Goal: Task Accomplishment & Management: Use online tool/utility

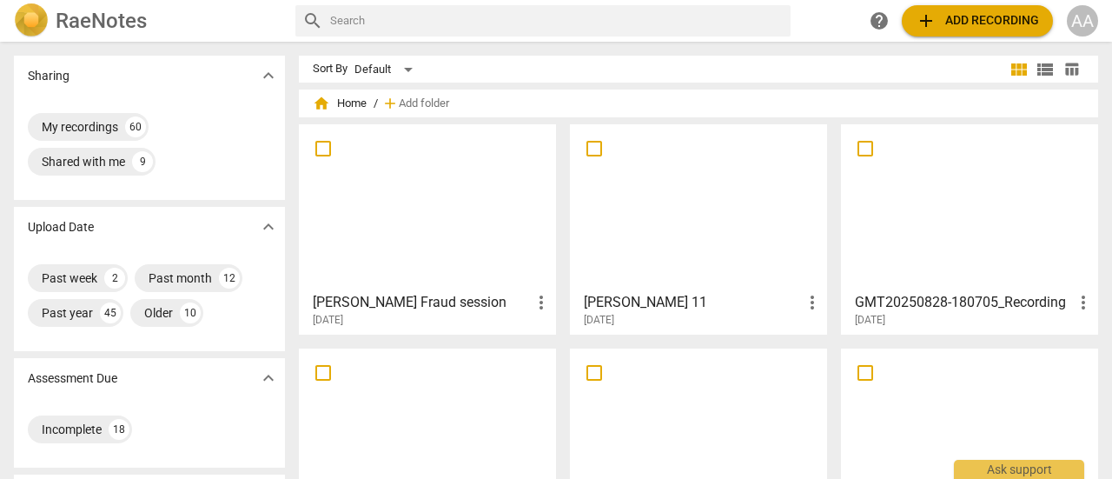
click at [958, 10] on span "add Add recording" at bounding box center [977, 20] width 123 height 21
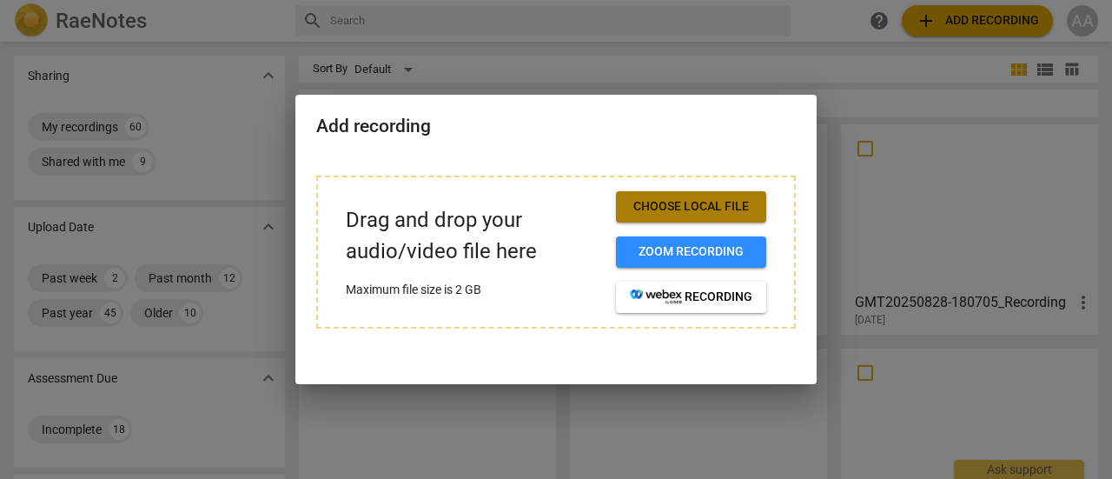
click at [713, 203] on span "Choose local file" at bounding box center [691, 206] width 123 height 17
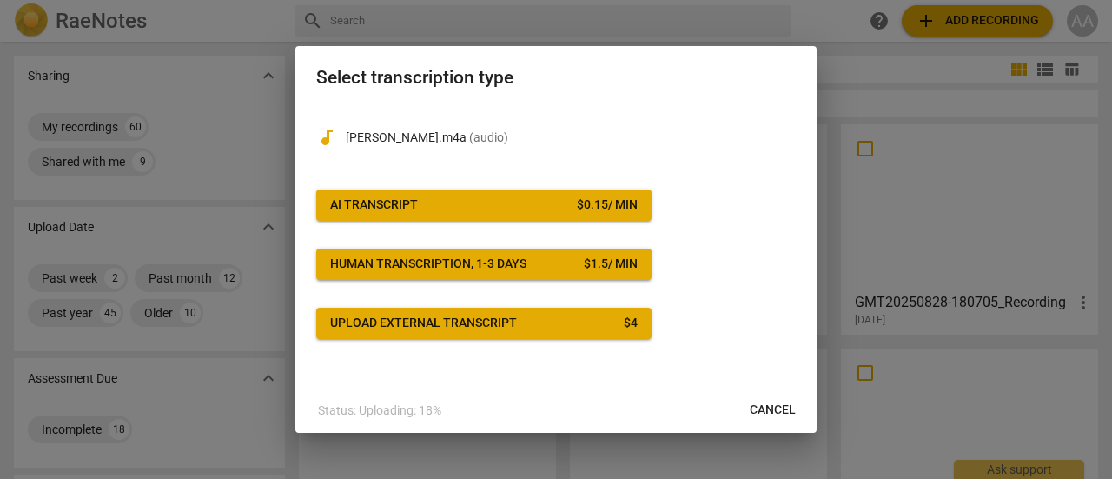
click at [448, 216] on button "AI Transcript $ 0.15 / min" at bounding box center [483, 204] width 335 height 31
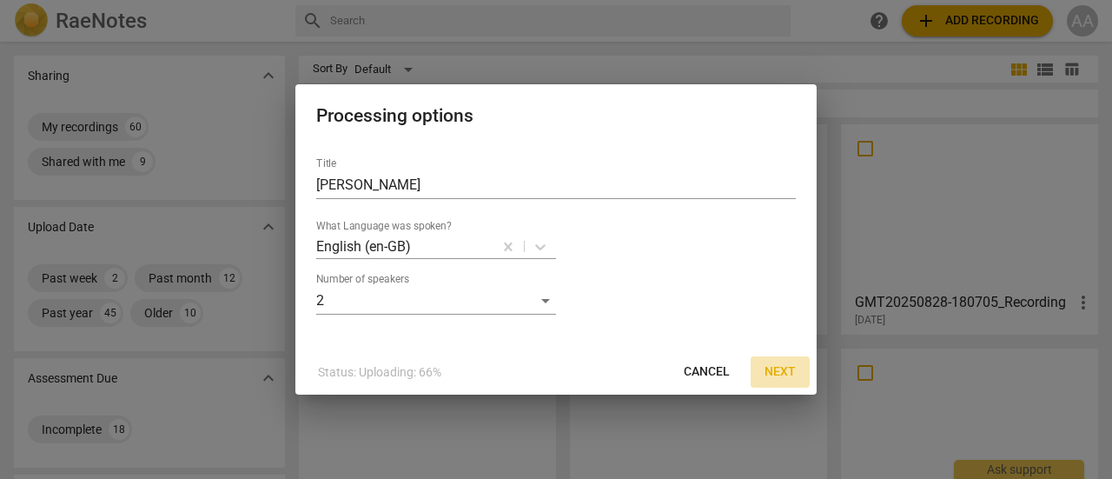
click at [787, 373] on span "Next" at bounding box center [780, 371] width 31 height 17
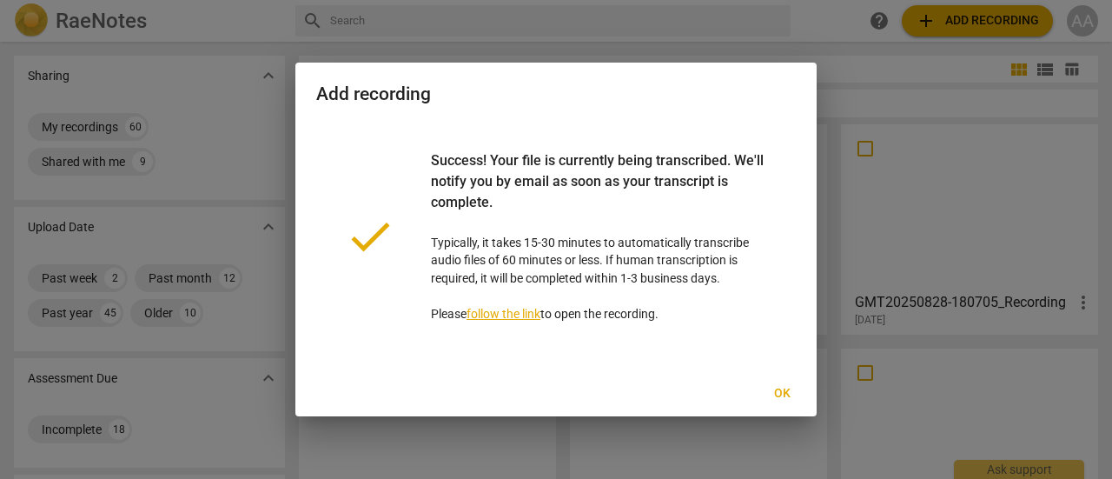
click at [787, 388] on span "Ok" at bounding box center [782, 393] width 28 height 17
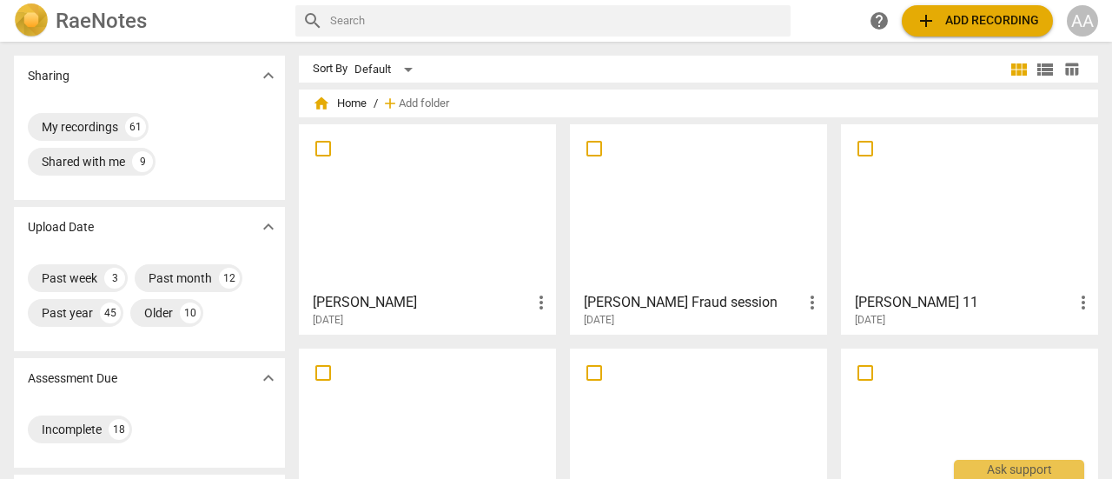
click at [473, 203] on div at bounding box center [427, 207] width 245 height 154
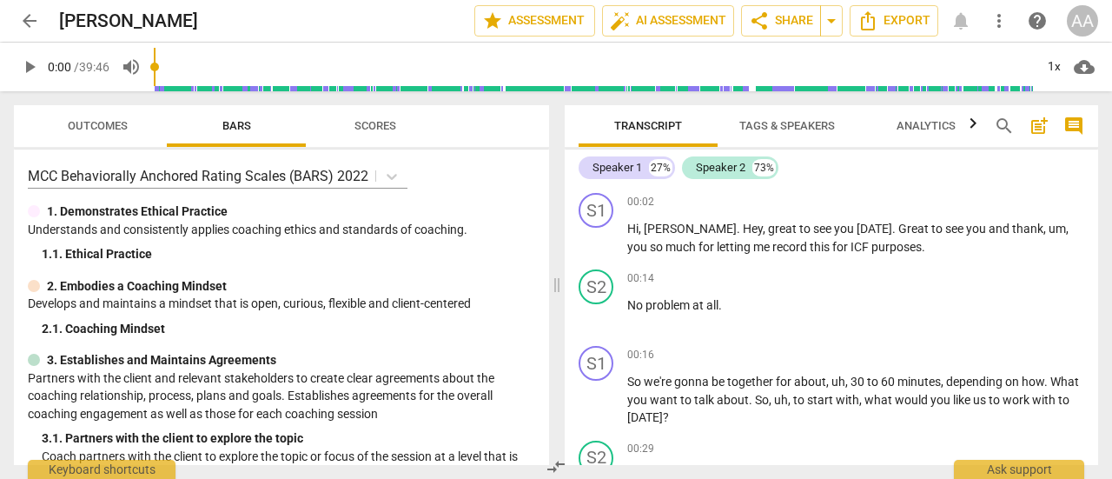
click at [802, 131] on span "Tags & Speakers" at bounding box center [788, 125] width 96 height 13
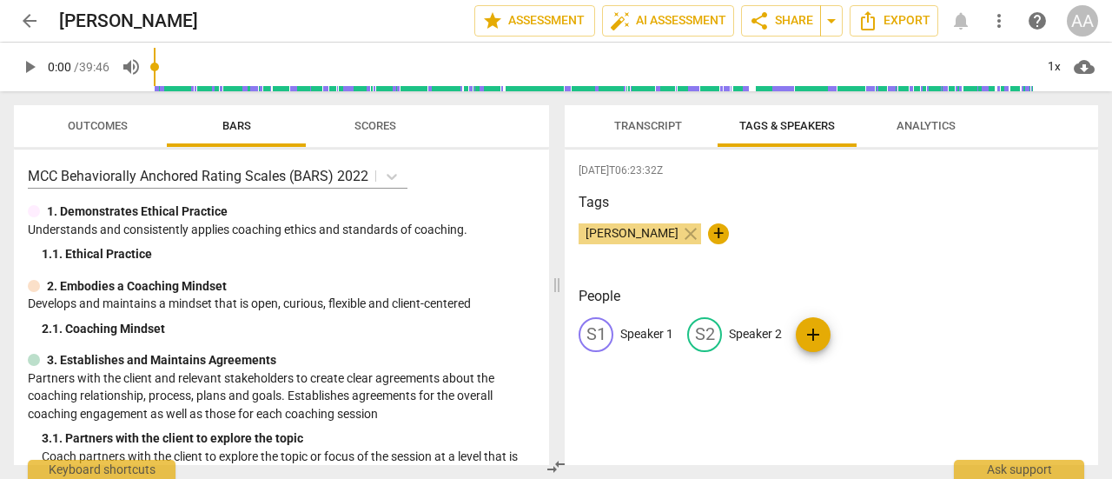
click at [661, 331] on p "Speaker 1" at bounding box center [647, 334] width 53 height 18
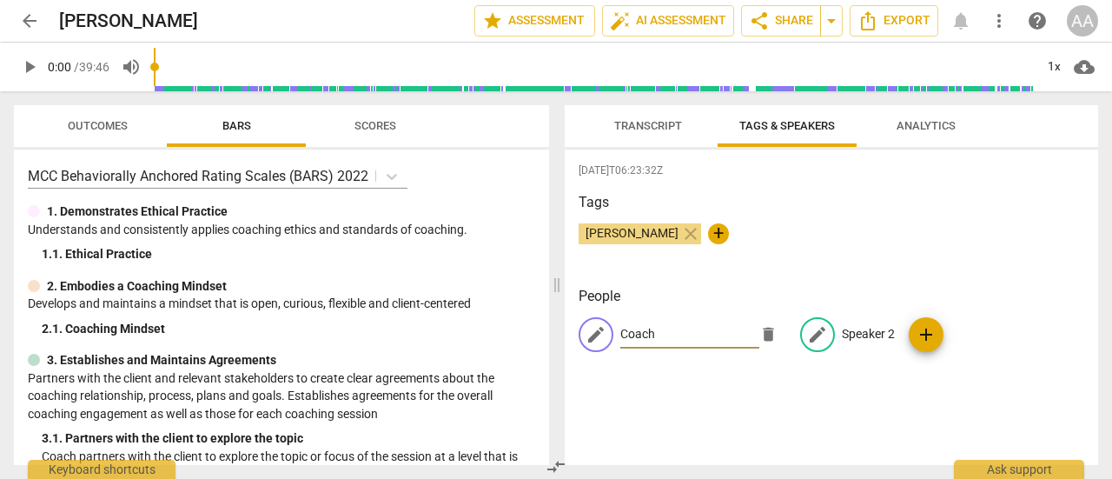
type input "Coach"
click at [864, 341] on p "Speaker 2" at bounding box center [868, 334] width 53 height 18
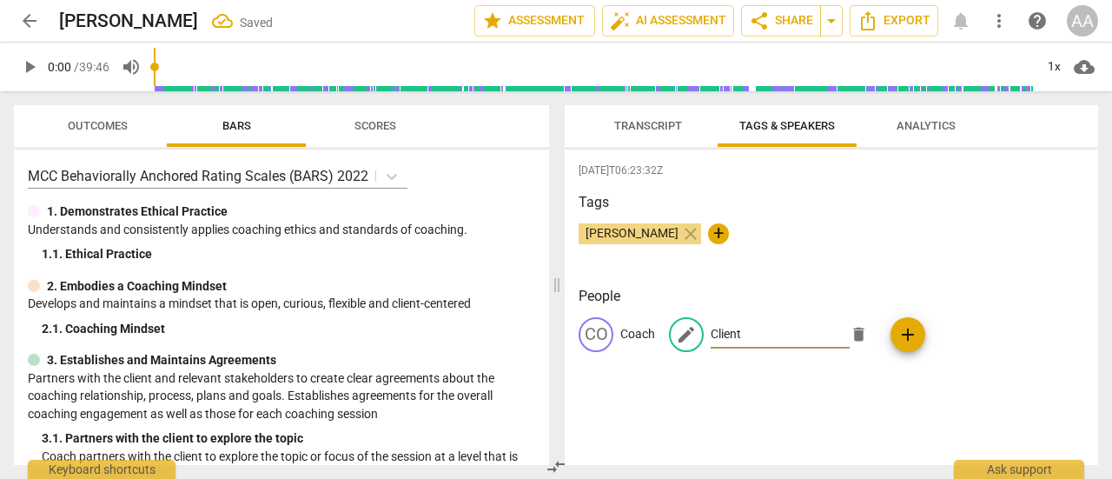
type input "Client"
click at [826, 373] on div "People CO Coach edit Client delete add" at bounding box center [832, 333] width 506 height 94
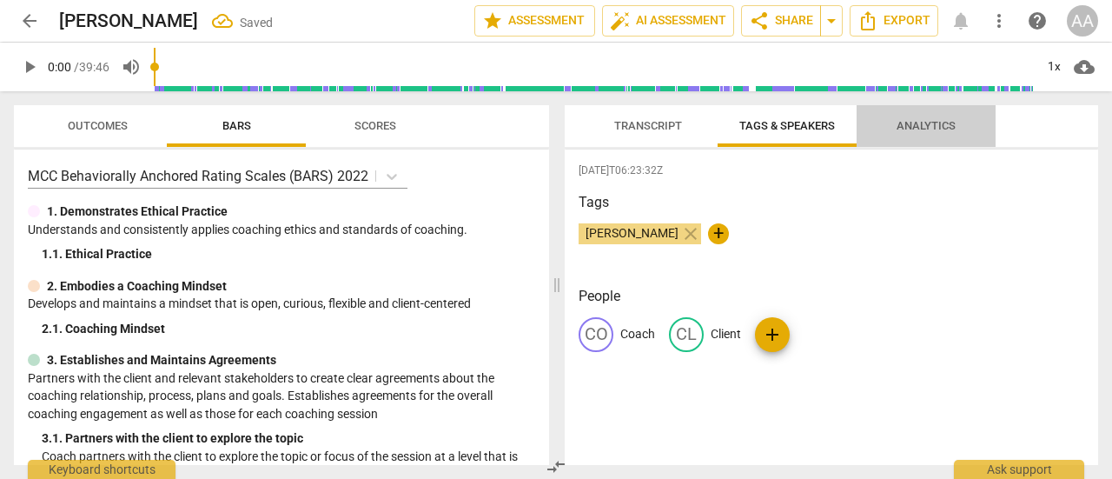
click at [926, 124] on span "Analytics" at bounding box center [926, 125] width 59 height 13
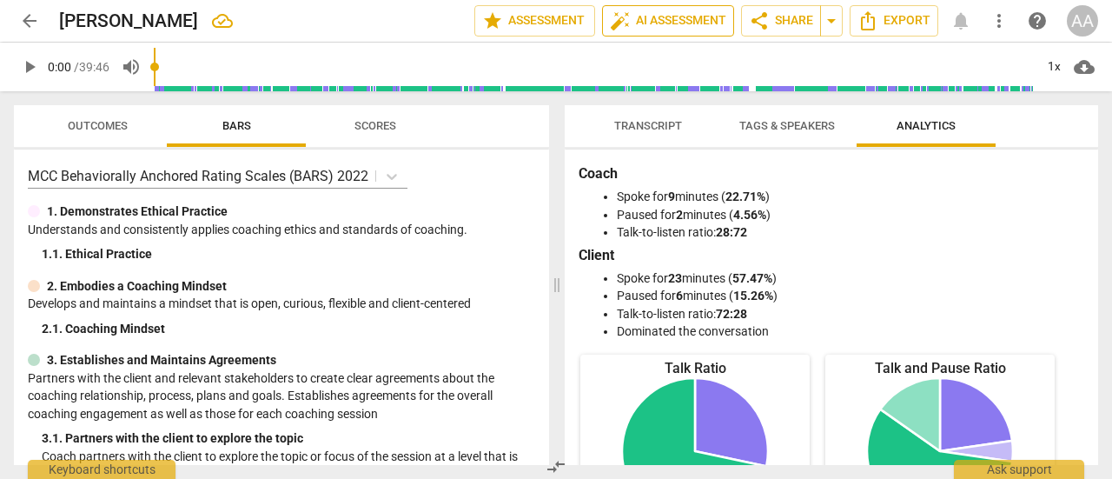
click at [657, 22] on span "auto_fix_high AI Assessment" at bounding box center [668, 20] width 116 height 21
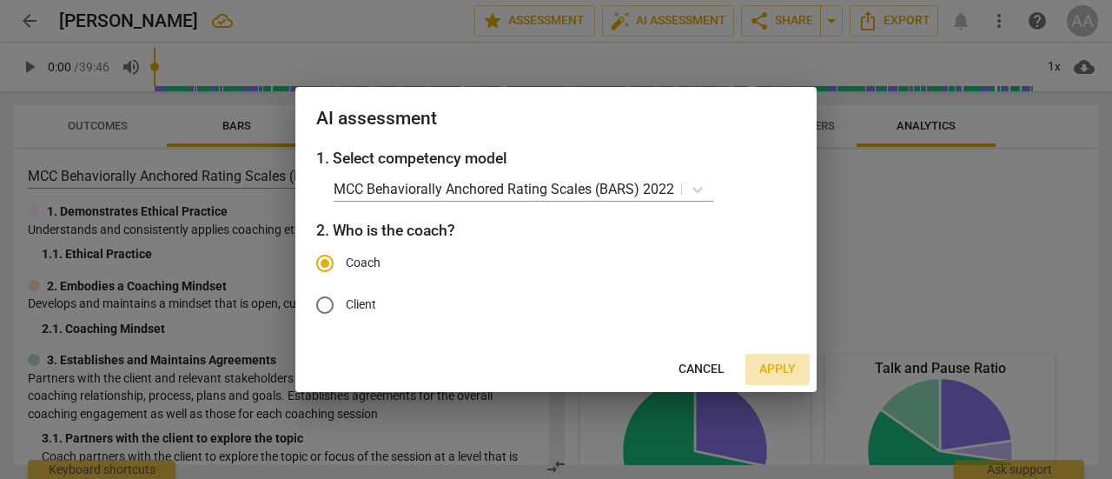
click at [771, 368] on span "Apply" at bounding box center [778, 369] width 37 height 17
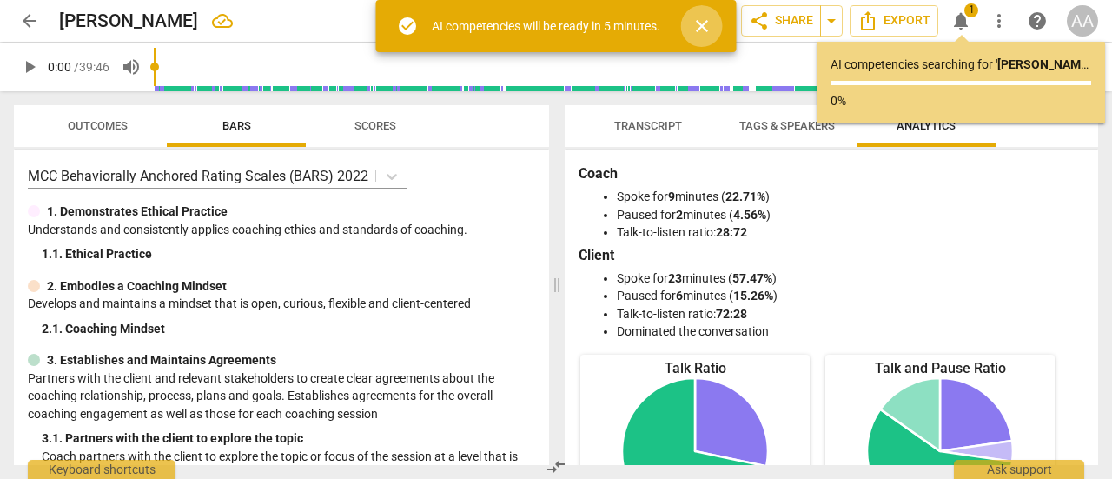
click at [709, 28] on span "close" at bounding box center [702, 26] width 21 height 21
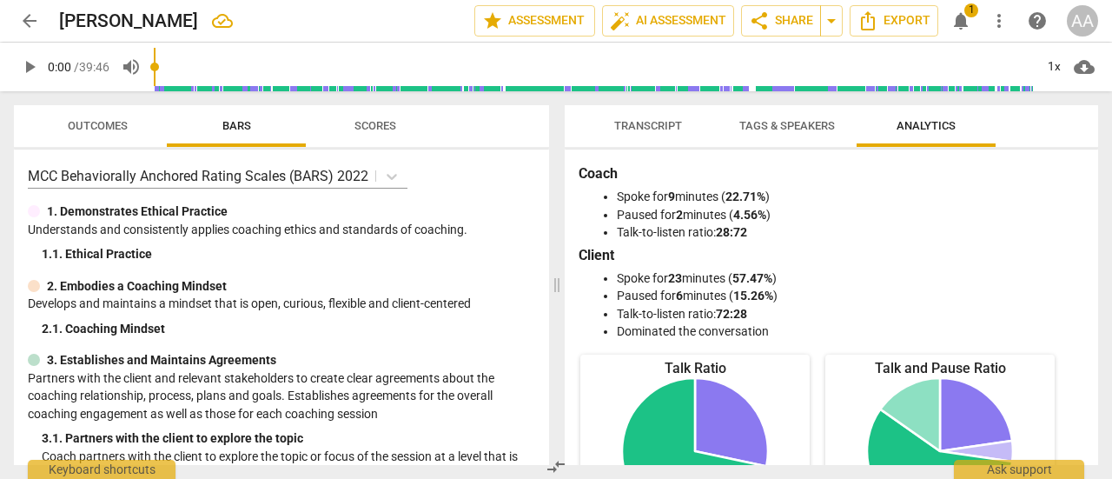
click at [969, 20] on span "notifications" at bounding box center [961, 20] width 21 height 21
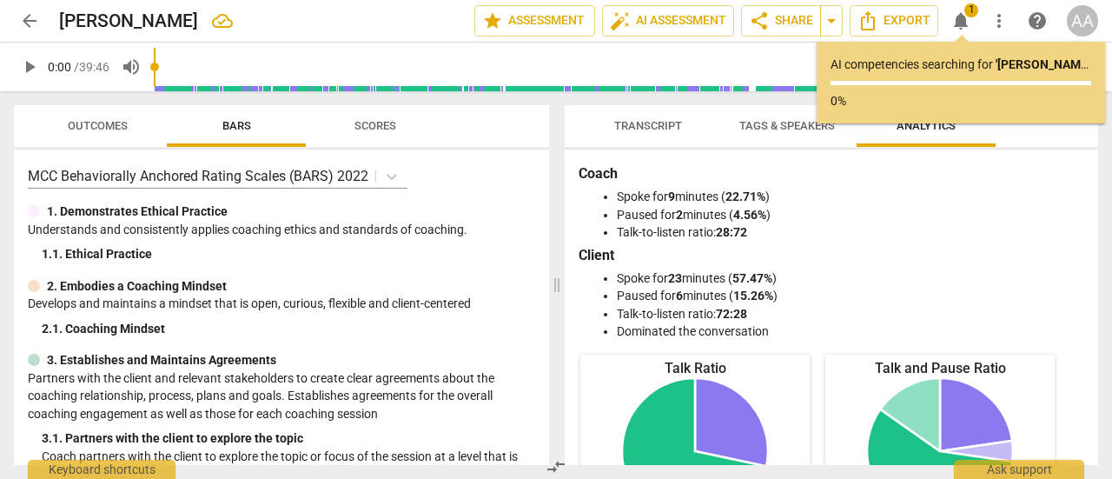
click at [958, 65] on p "AI competencies searching for ' Jenny-Karin ' ..." at bounding box center [961, 65] width 261 height 18
click at [957, 82] on div at bounding box center [961, 83] width 261 height 4
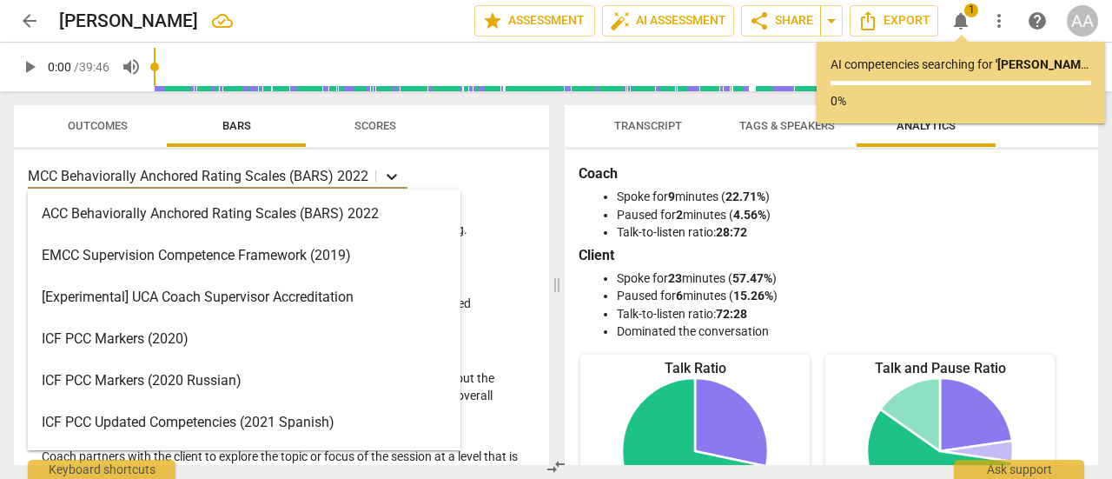
click at [392, 180] on icon at bounding box center [391, 176] width 17 height 17
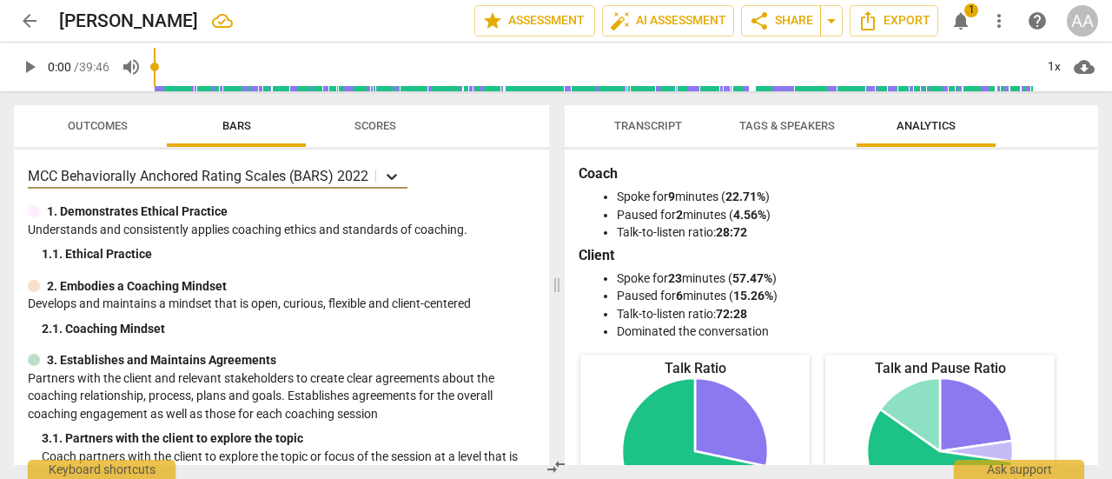
click at [392, 180] on icon at bounding box center [391, 176] width 17 height 17
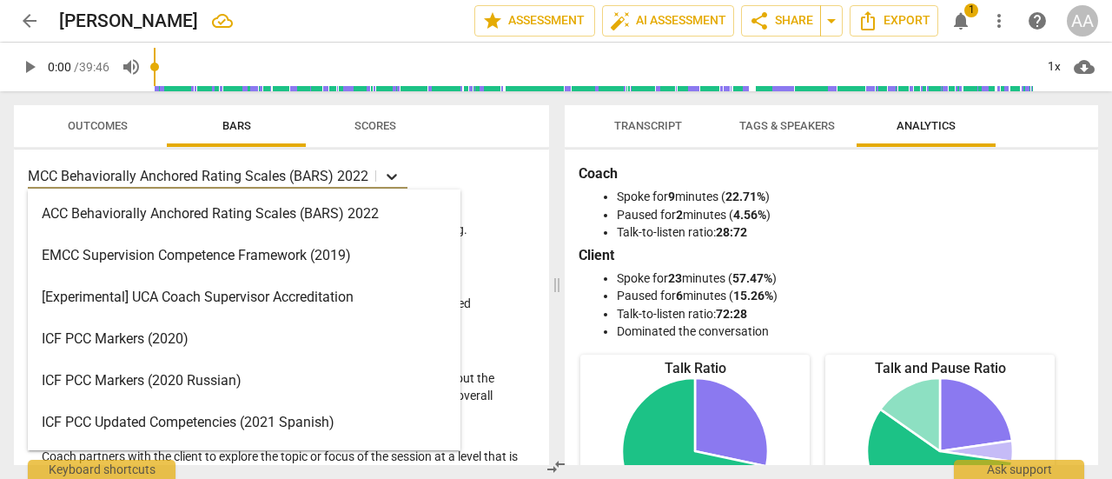
click at [392, 180] on icon at bounding box center [391, 176] width 17 height 17
click at [242, 340] on div "ICF PCC Markers (2020)" at bounding box center [244, 339] width 433 height 42
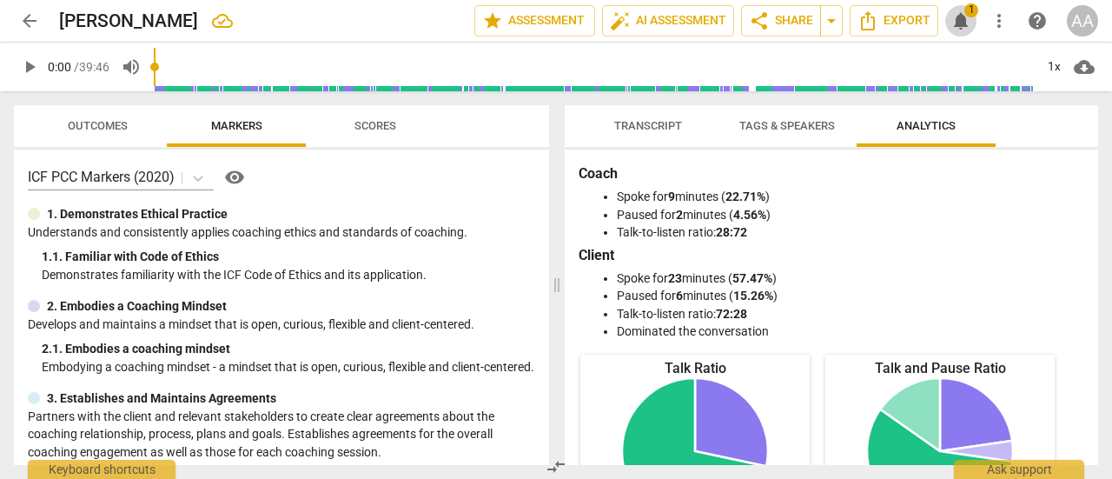
click at [963, 22] on span "notifications" at bounding box center [961, 20] width 21 height 21
click at [680, 11] on span "auto_fix_high AI Assessment" at bounding box center [668, 20] width 116 height 21
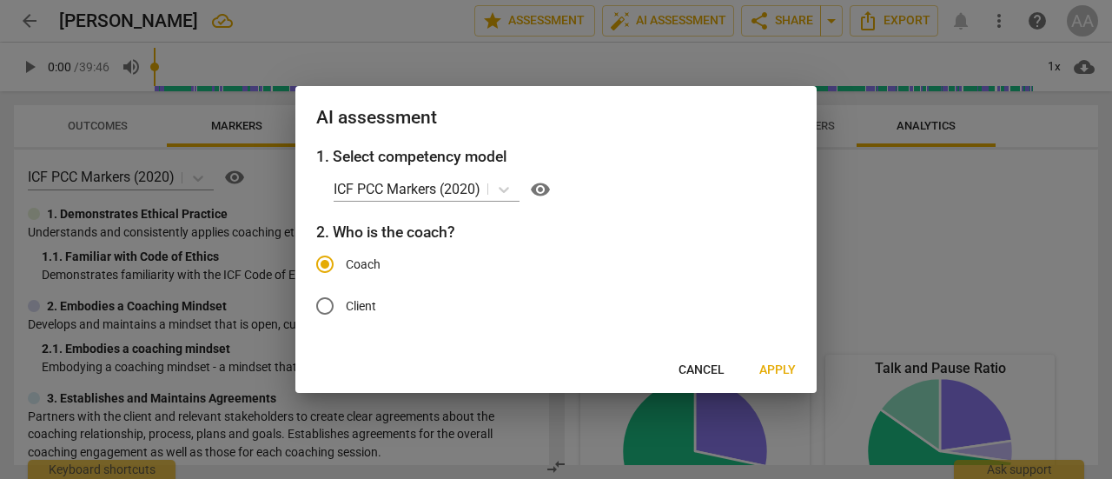
click at [778, 375] on span "Apply" at bounding box center [778, 370] width 37 height 17
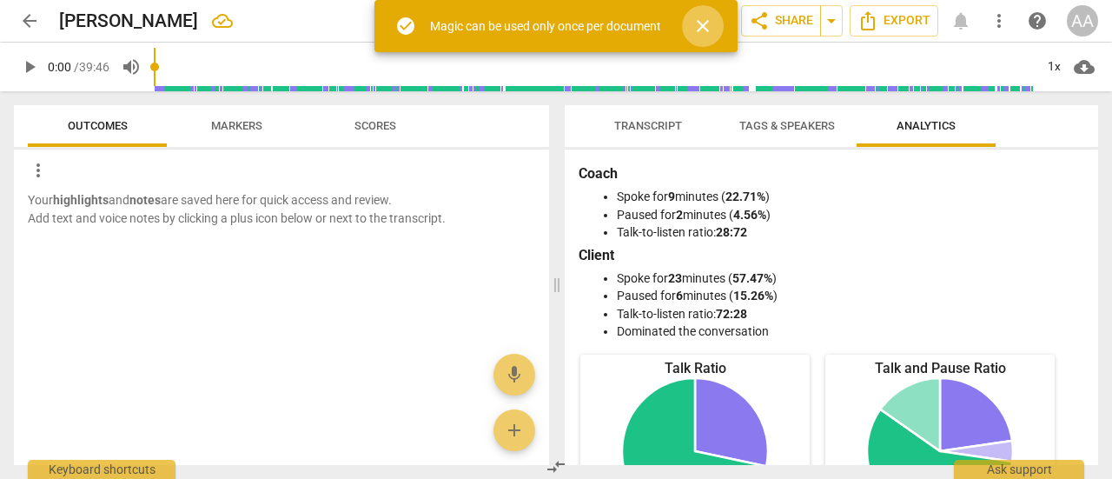
click at [708, 20] on span "close" at bounding box center [703, 26] width 21 height 21
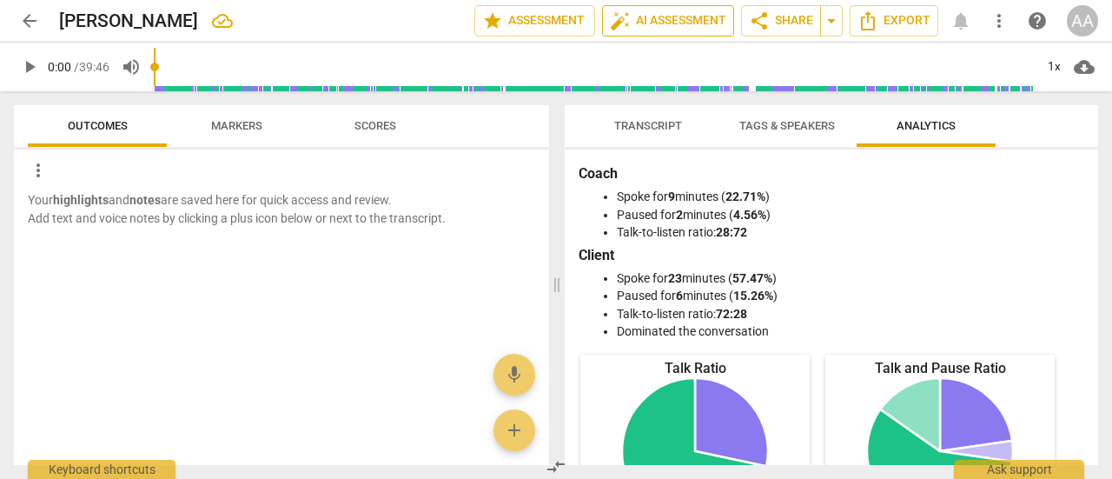
click at [711, 25] on span "auto_fix_high AI Assessment" at bounding box center [668, 20] width 116 height 21
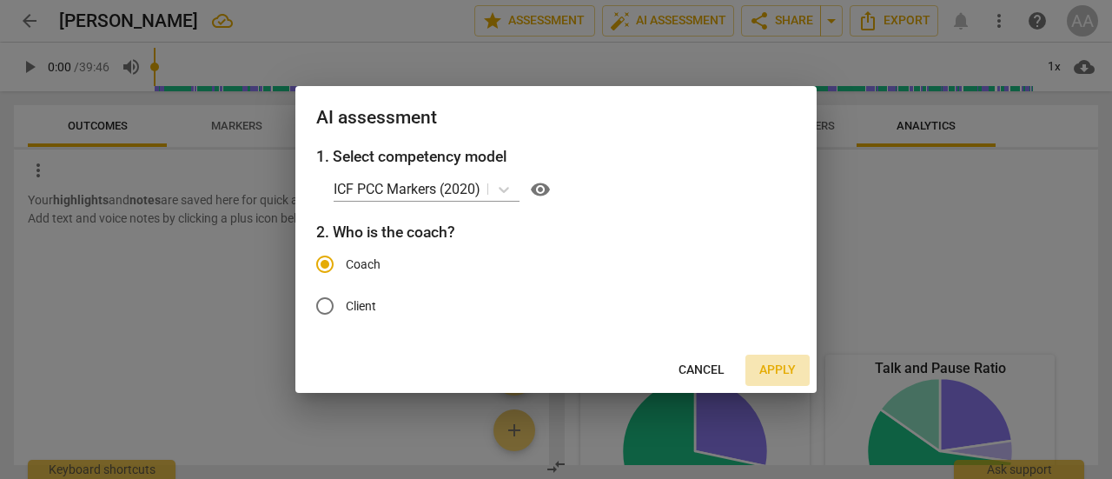
click at [780, 368] on span "Apply" at bounding box center [778, 370] width 37 height 17
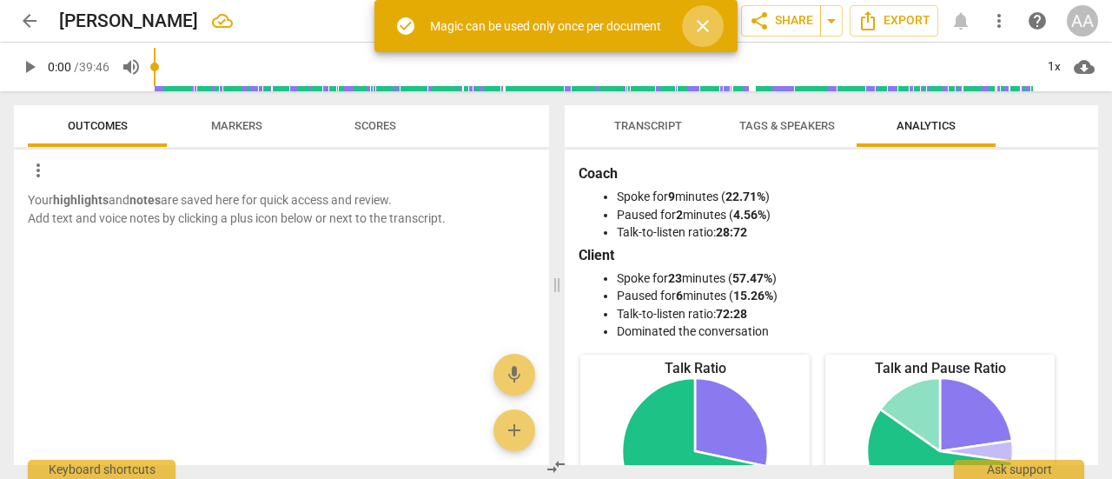
click at [711, 25] on span "close" at bounding box center [703, 26] width 21 height 21
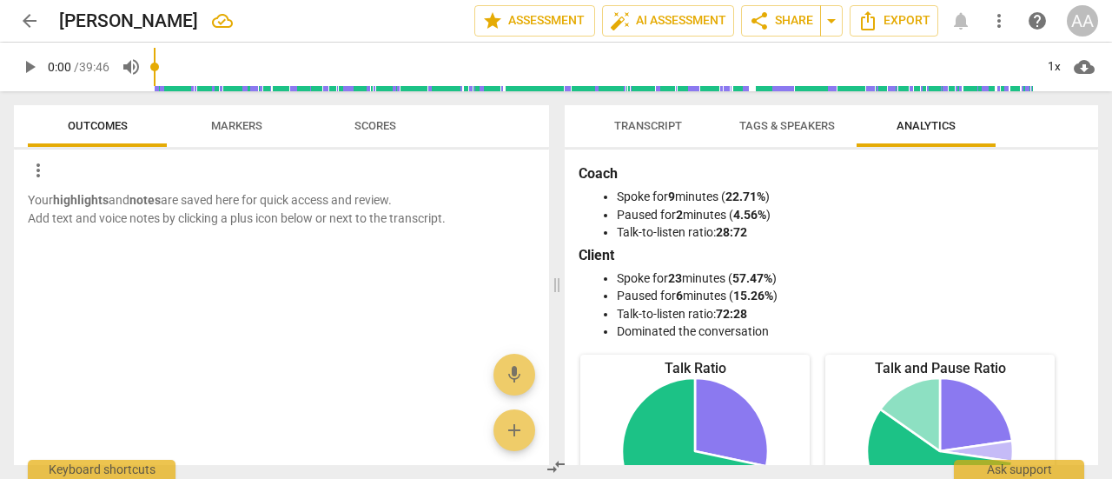
click at [32, 27] on span "arrow_back" at bounding box center [29, 20] width 21 height 21
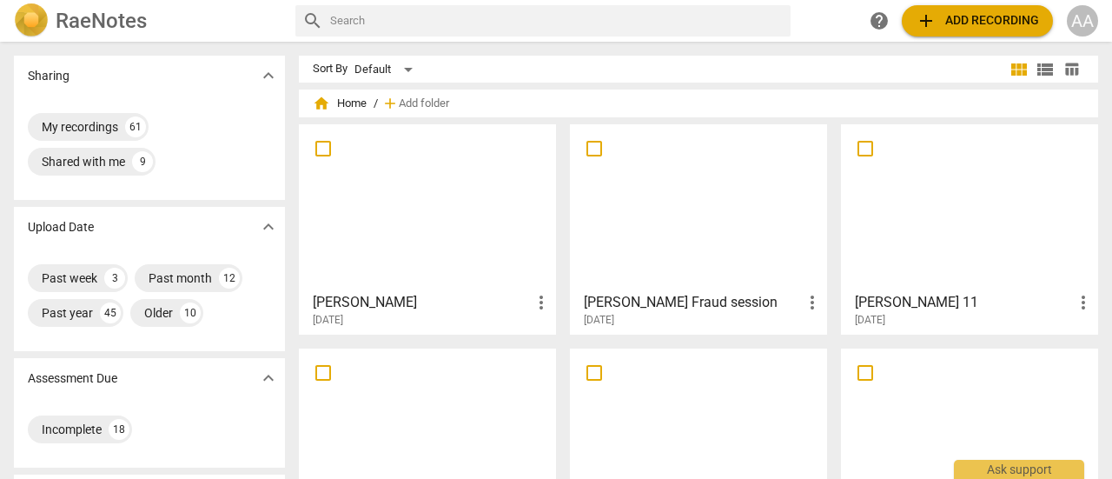
click at [468, 242] on div at bounding box center [427, 207] width 245 height 154
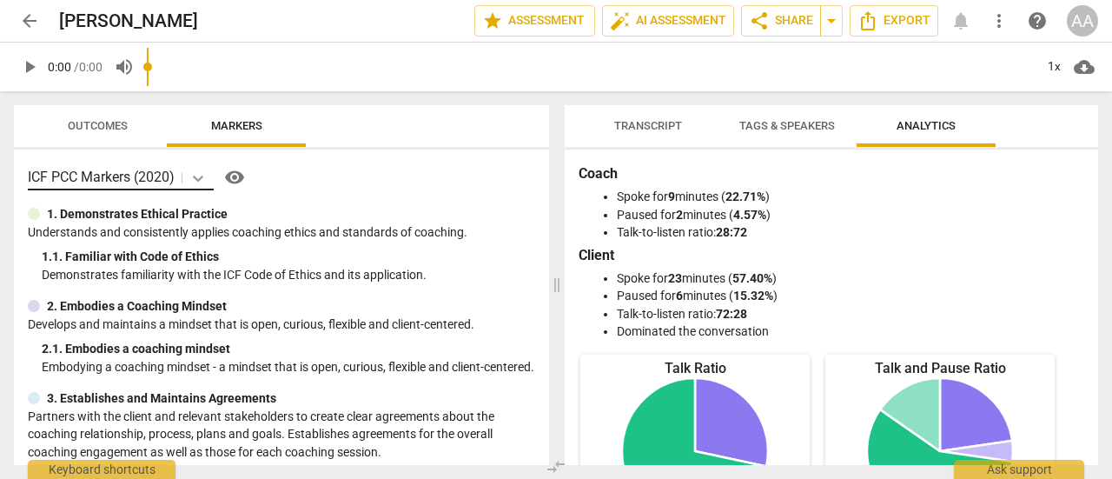
click at [203, 177] on icon at bounding box center [198, 179] width 10 height 6
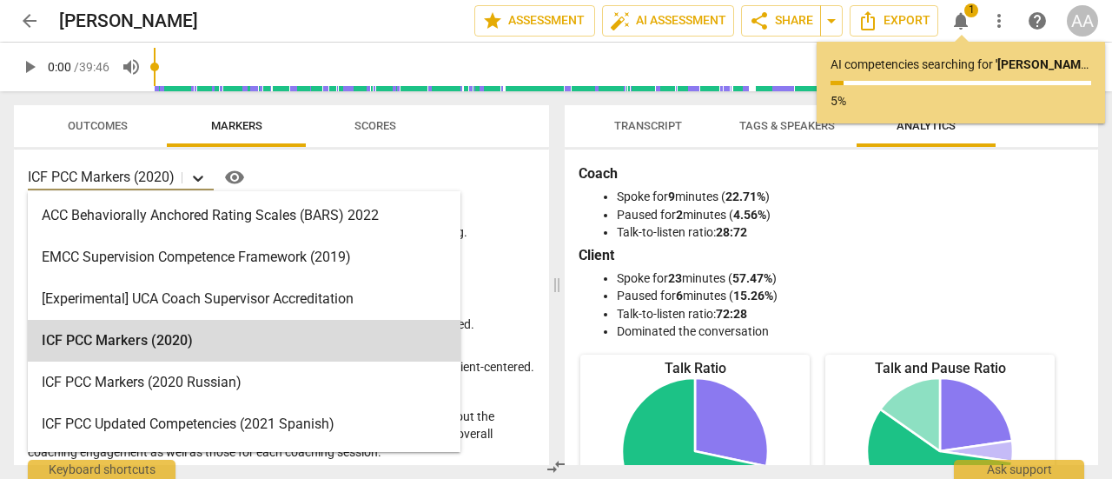
click at [203, 177] on icon at bounding box center [198, 179] width 10 height 6
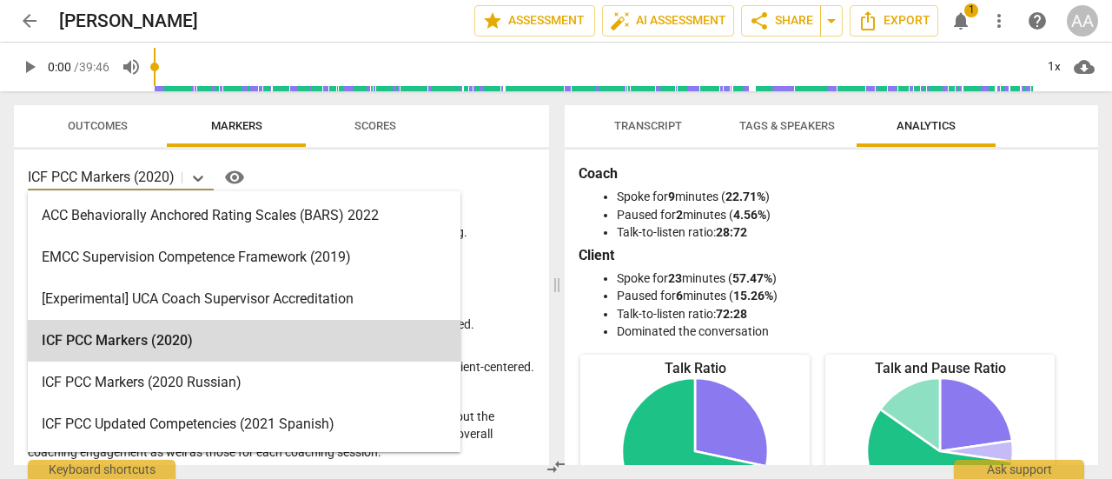
click at [959, 17] on span "notifications" at bounding box center [961, 20] width 21 height 21
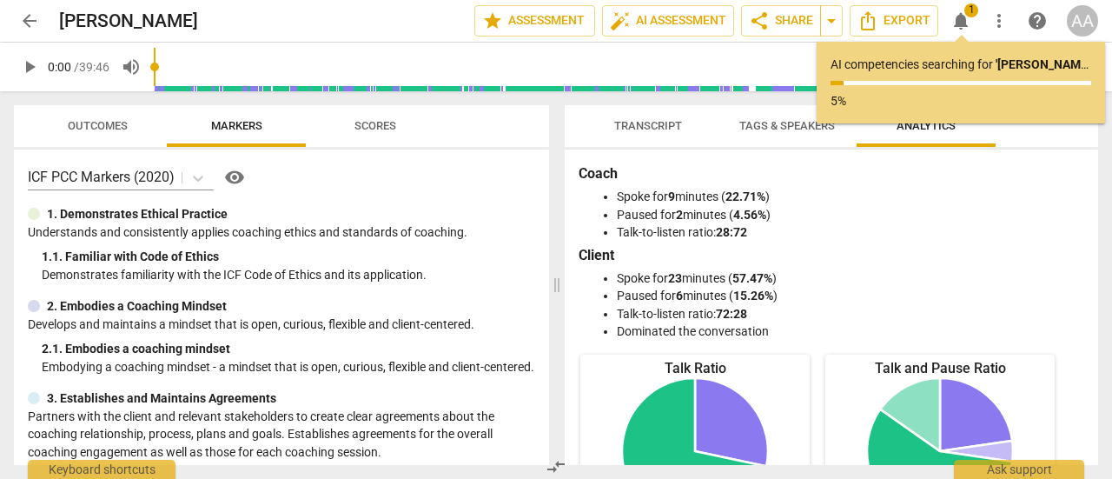
click at [949, 69] on p "AI competencies searching for ' Jenny-Karin ' ..." at bounding box center [961, 65] width 261 height 18
click at [919, 197] on li "Spoke for 9 minutes ( 22.71% )" at bounding box center [849, 197] width 464 height 18
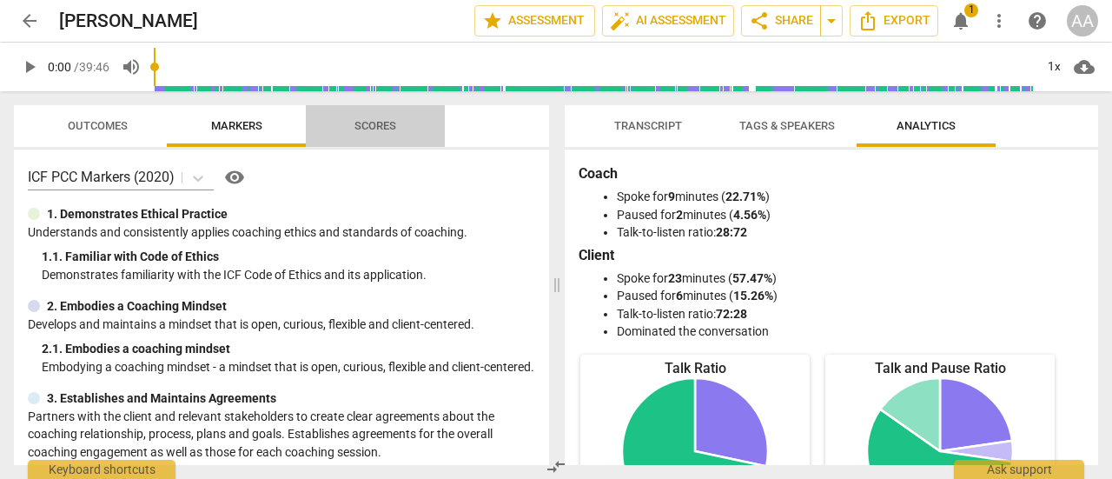
click at [388, 127] on span "Scores" at bounding box center [376, 125] width 42 height 13
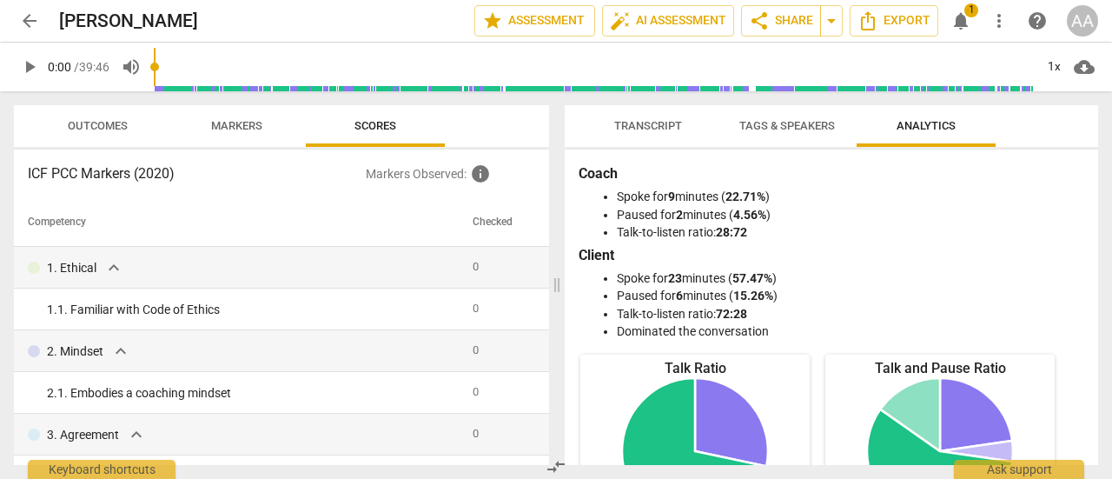
click at [106, 124] on span "Outcomes" at bounding box center [98, 125] width 60 height 13
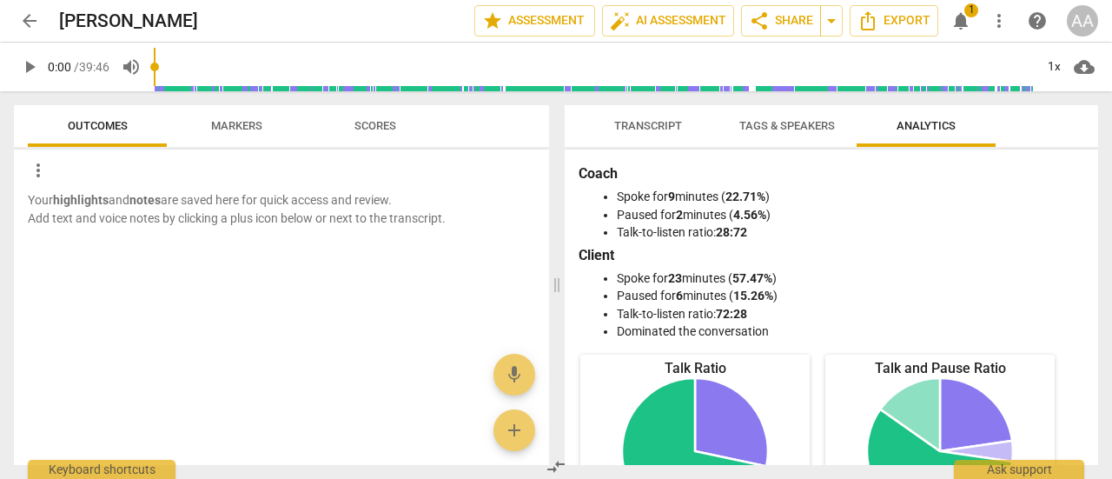
click at [38, 21] on span "arrow_back" at bounding box center [29, 20] width 21 height 21
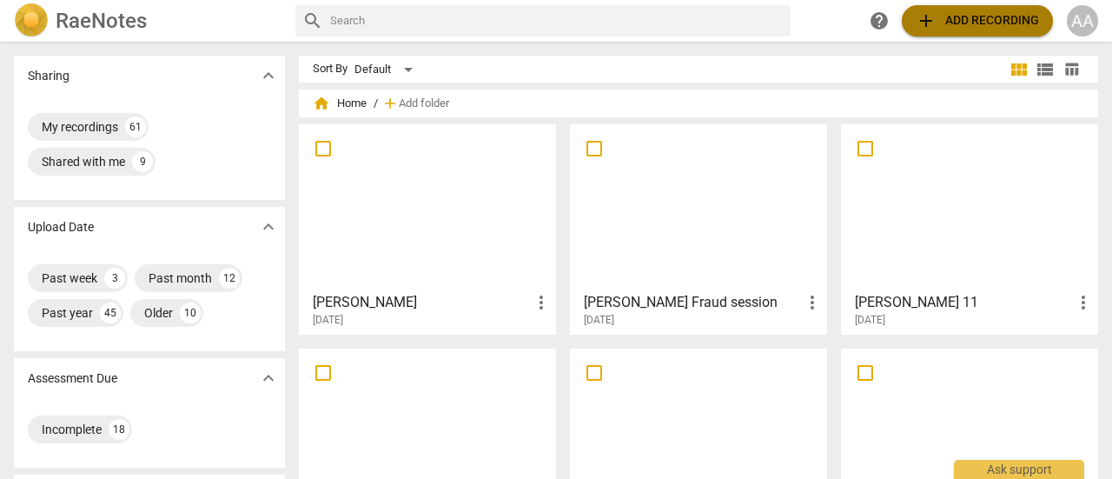
click at [973, 27] on span "add Add recording" at bounding box center [977, 20] width 123 height 21
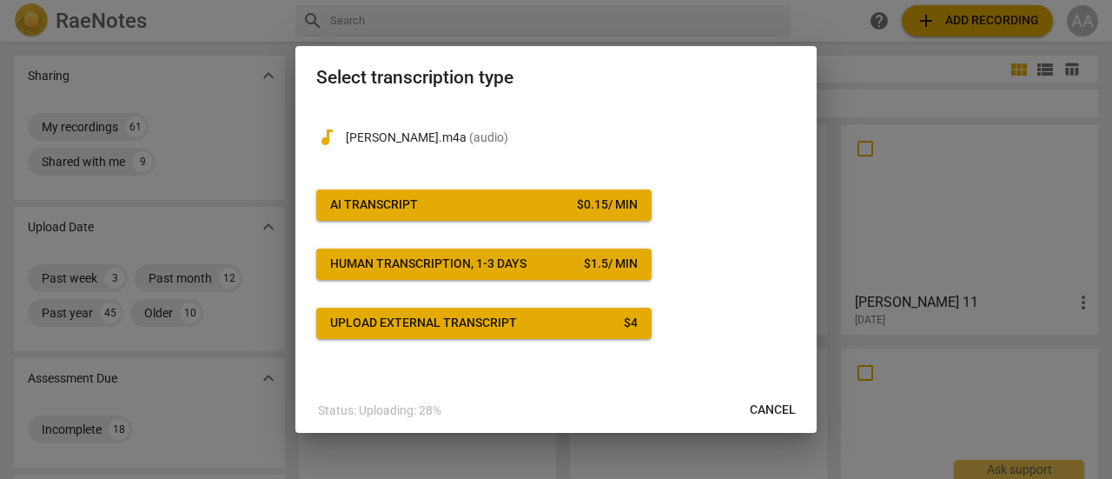
click at [522, 210] on span "AI Transcript $ 0.15 / min" at bounding box center [484, 204] width 308 height 17
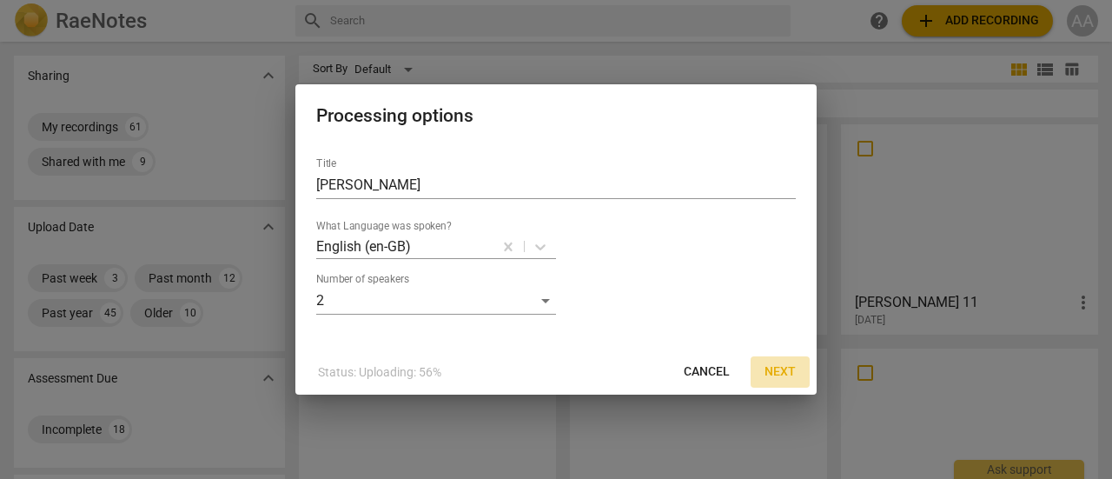
click at [779, 373] on span "Next" at bounding box center [780, 371] width 31 height 17
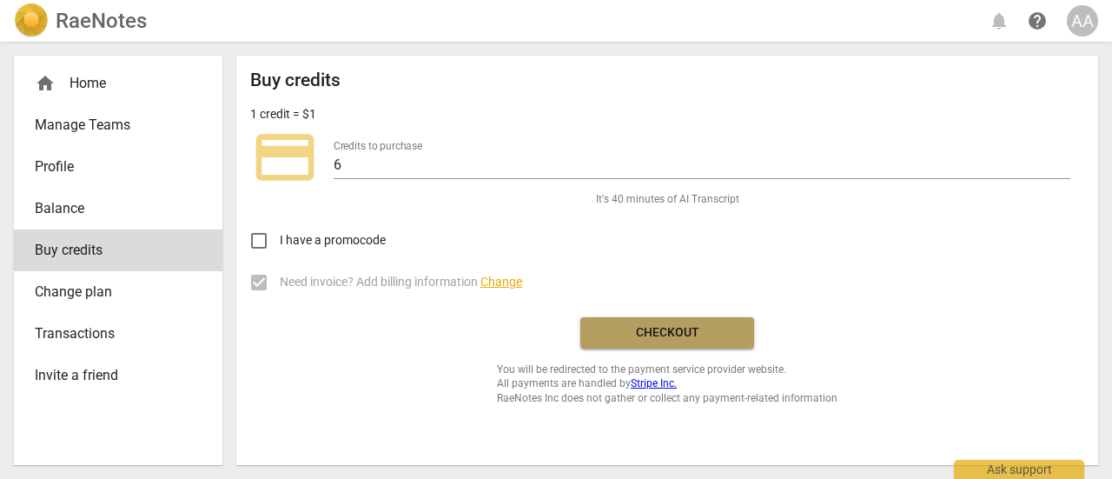
click at [667, 335] on span "Checkout" at bounding box center [667, 332] width 146 height 17
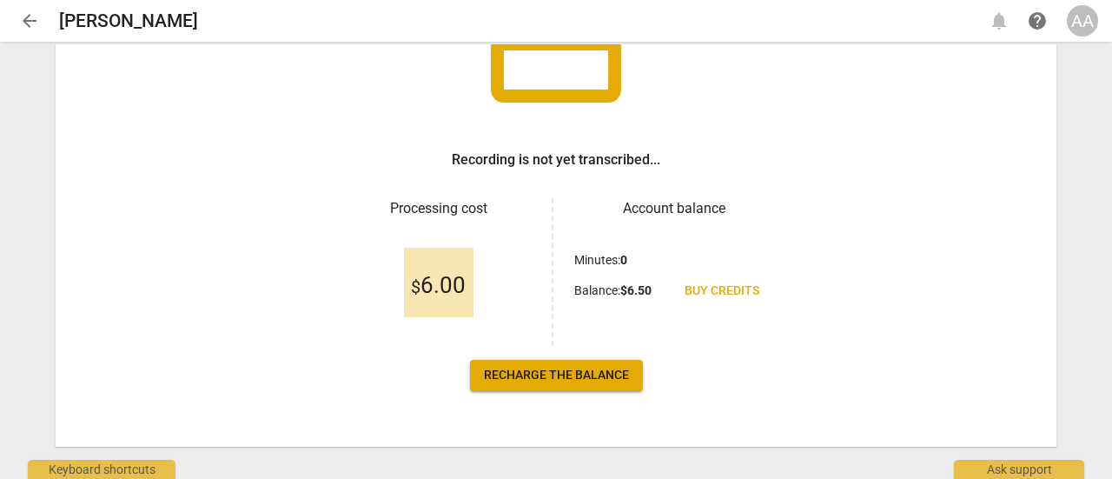
scroll to position [206, 0]
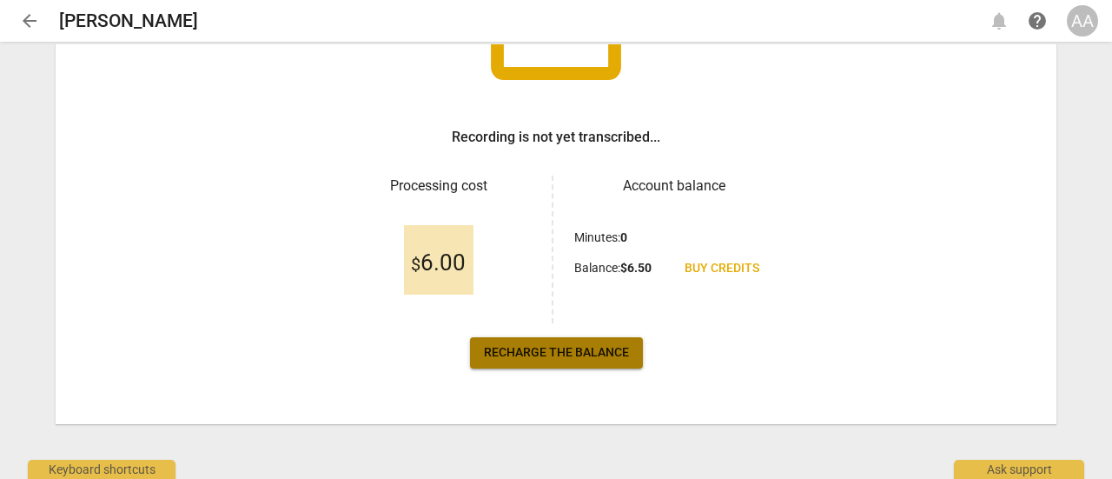
click at [594, 353] on span "Recharge the balance" at bounding box center [556, 352] width 145 height 17
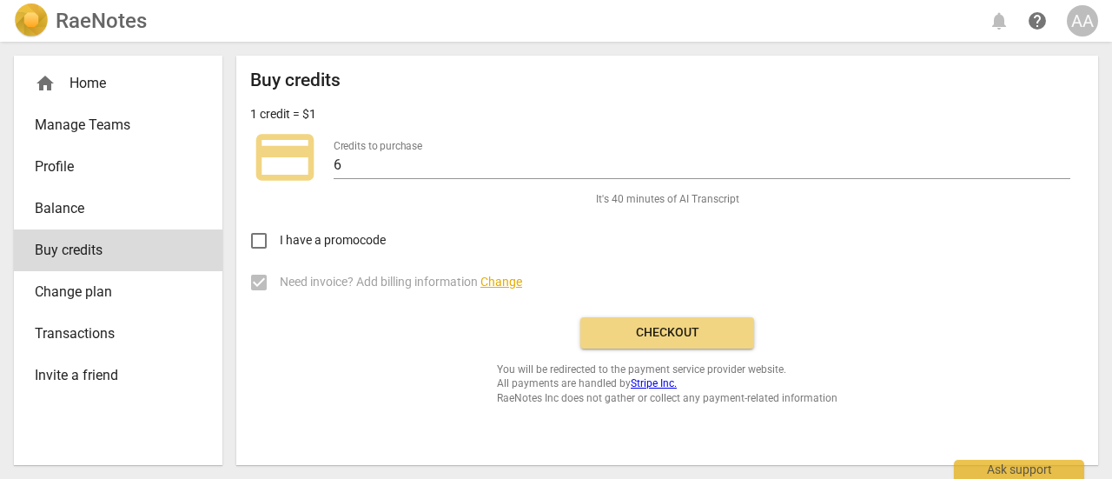
click at [634, 326] on span "Checkout" at bounding box center [667, 332] width 146 height 17
click at [667, 333] on span "Checkout" at bounding box center [667, 332] width 146 height 17
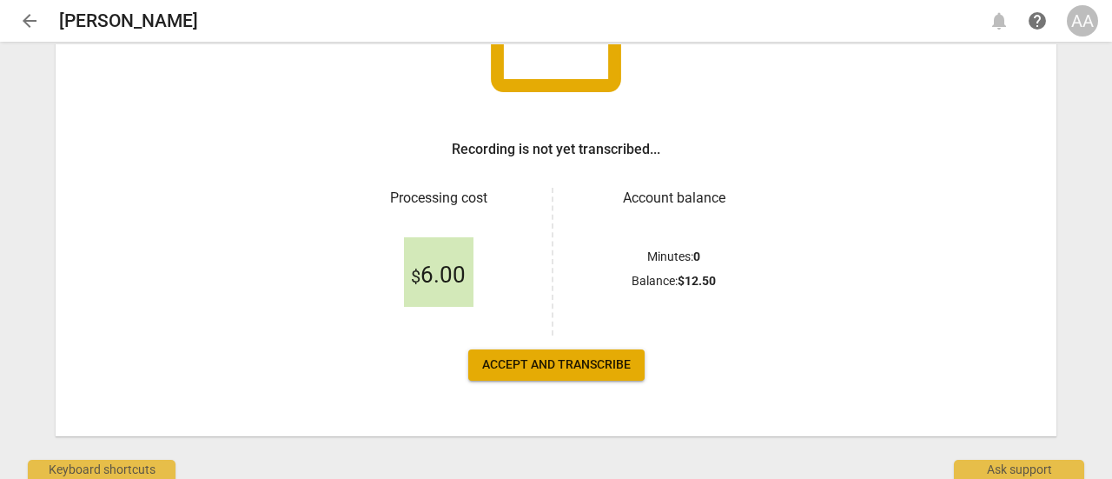
scroll to position [200, 0]
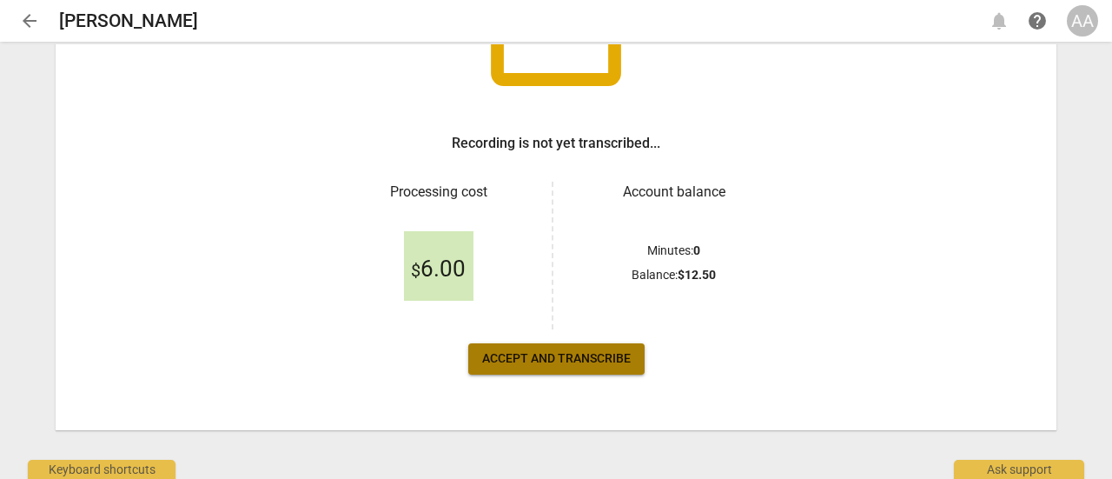
click at [572, 362] on span "Accept and transcribe" at bounding box center [556, 358] width 149 height 17
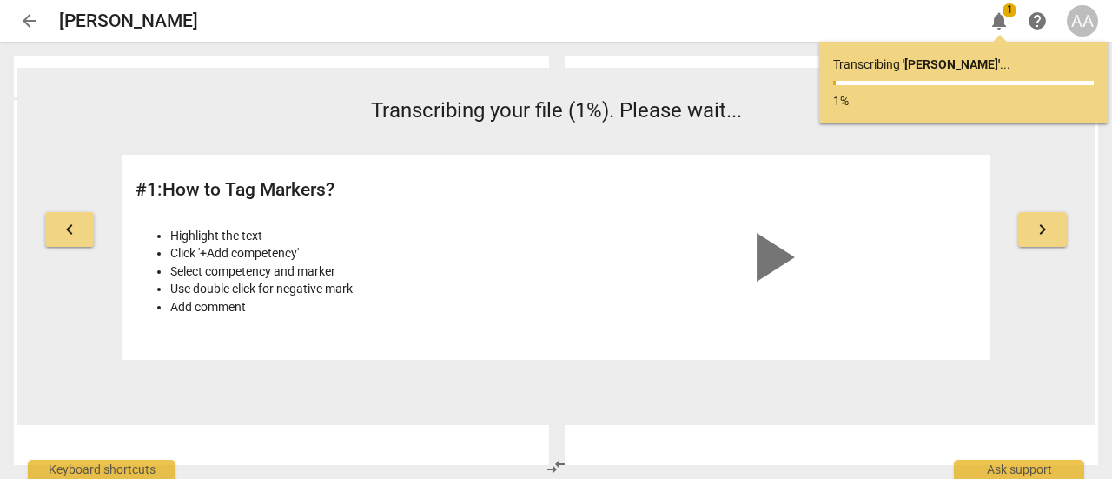
click at [26, 19] on span "arrow_back" at bounding box center [29, 20] width 21 height 21
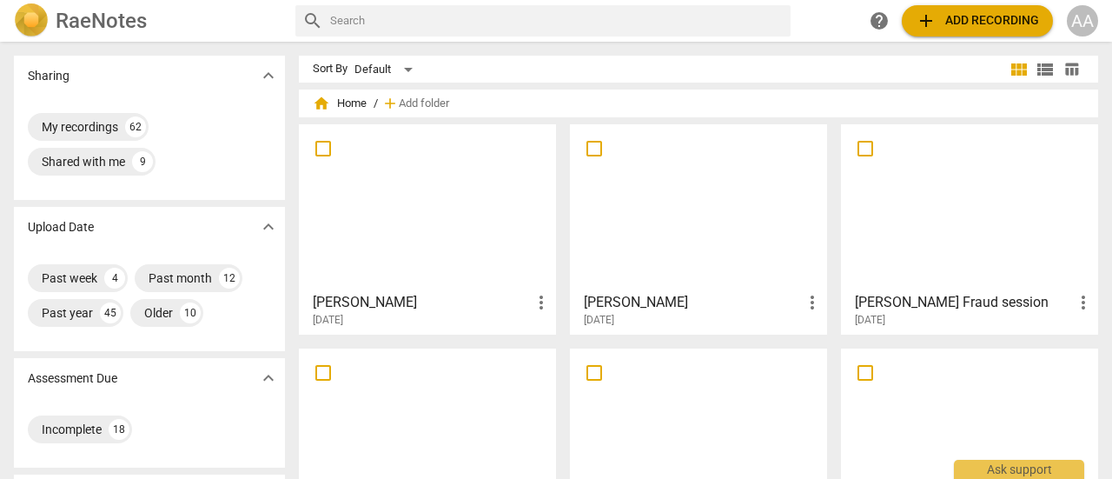
click at [690, 209] on div at bounding box center [698, 207] width 245 height 154
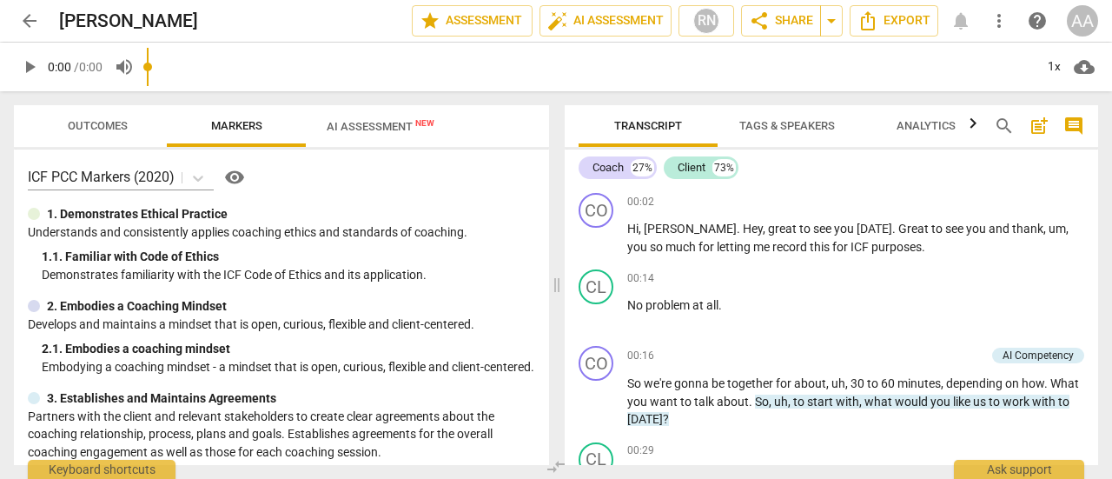
click at [400, 129] on span "AI Assessment New" at bounding box center [381, 126] width 108 height 13
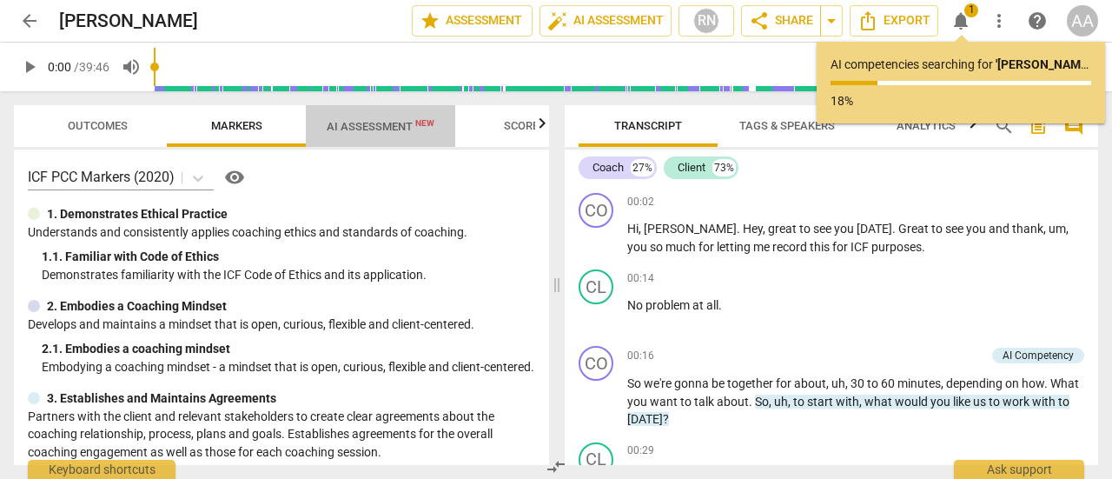
click at [393, 132] on span "AI Assessment New" at bounding box center [381, 126] width 108 height 13
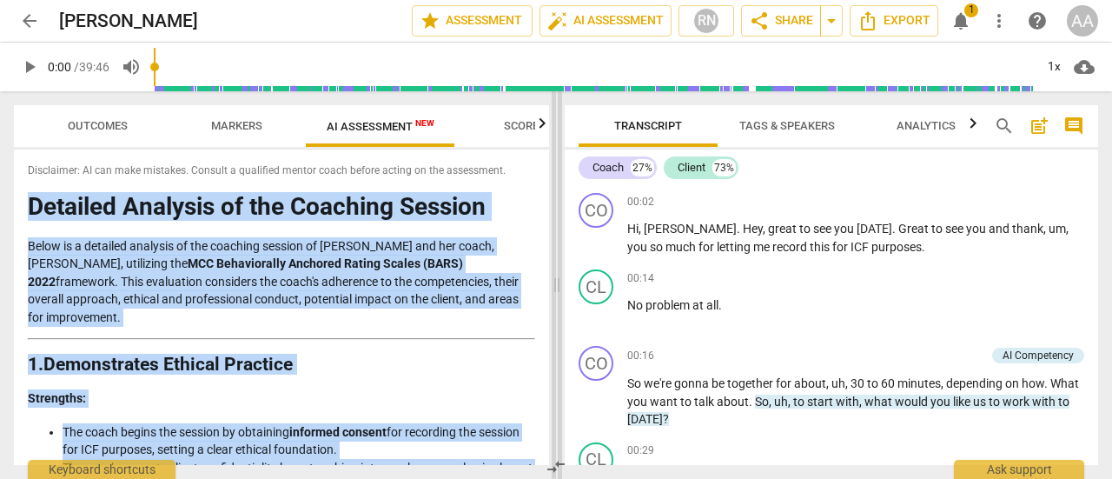
drag, startPoint x: 550, startPoint y: 163, endPoint x: 552, endPoint y: 187, distance: 24.4
click at [552, 187] on div "Outcomes Markers AI Assessment New Scores Disclaimer: AI can make mistakes. Con…" at bounding box center [556, 285] width 1112 height 388
click at [525, 188] on div "Disclaimer: AI can make mistakes. Consult a qualified mentor coach before actin…" at bounding box center [281, 306] width 535 height 315
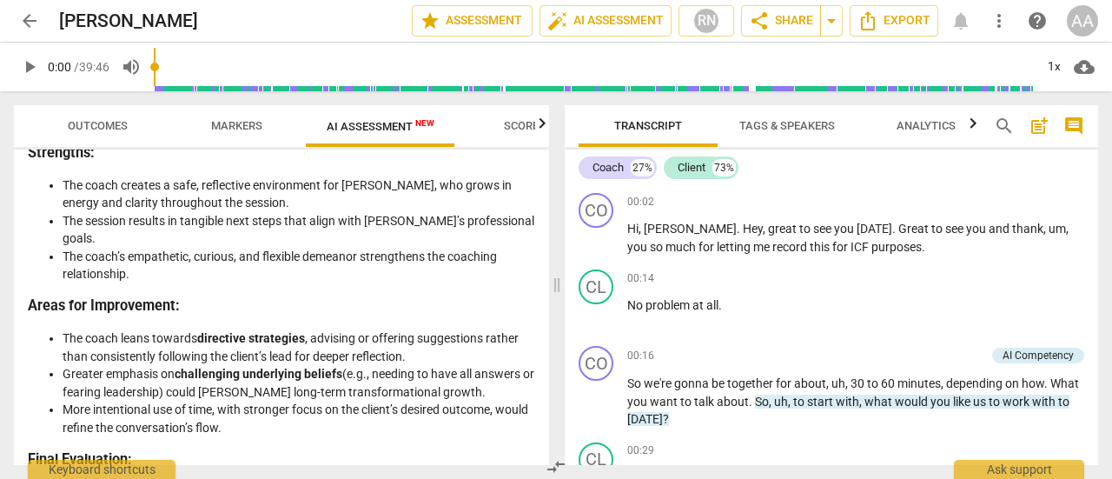
scroll to position [3774, 0]
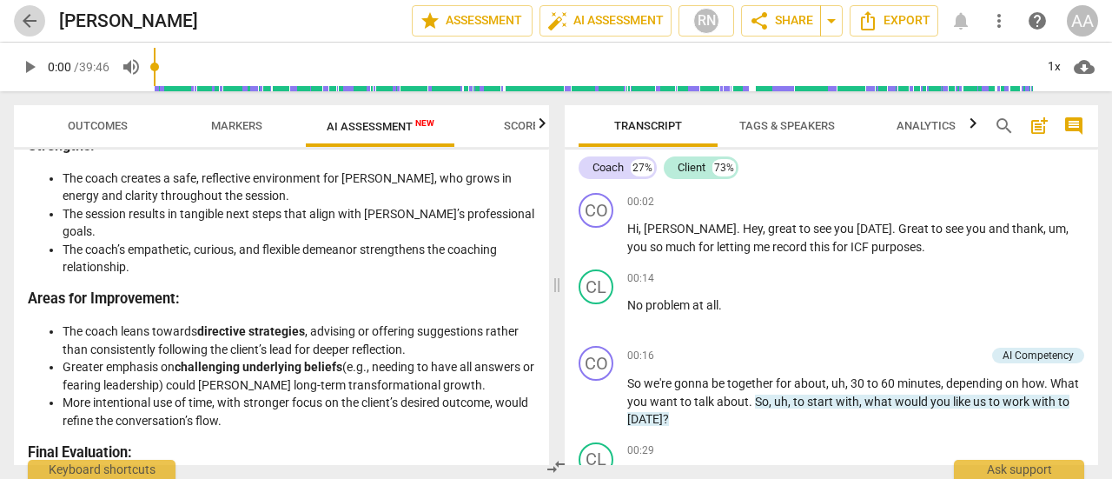
click at [30, 19] on span "arrow_back" at bounding box center [29, 20] width 21 height 21
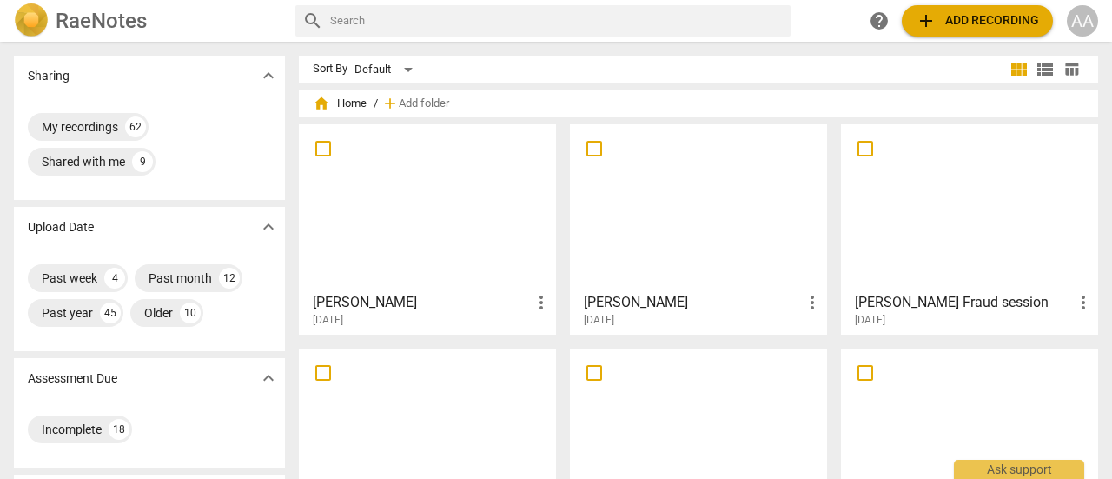
click at [419, 229] on div at bounding box center [427, 207] width 245 height 154
